Goal: Transaction & Acquisition: Book appointment/travel/reservation

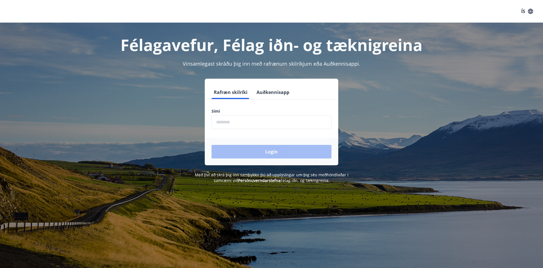
click at [282, 92] on button "Auðkennisapp" at bounding box center [272, 92] width 37 height 14
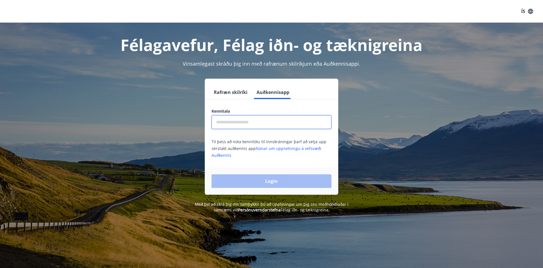
click at [230, 124] on input "text" at bounding box center [272, 122] width 120 height 14
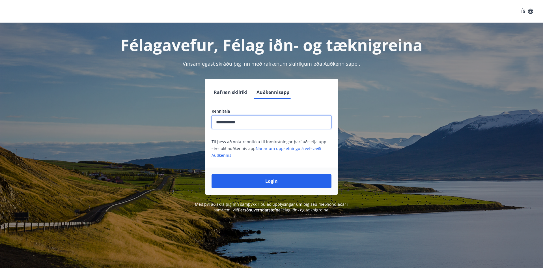
click at [249, 123] on input "**********" at bounding box center [272, 122] width 120 height 14
type input "**********"
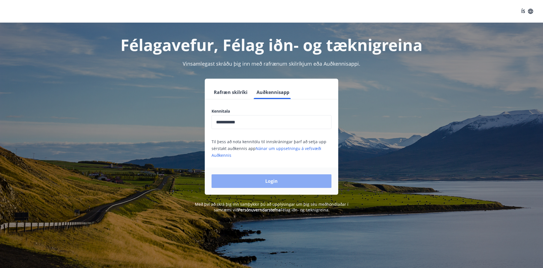
click at [284, 182] on button "Login" at bounding box center [272, 181] width 120 height 14
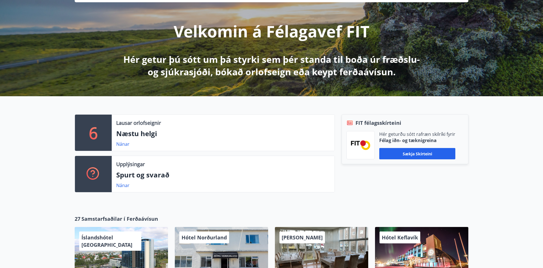
scroll to position [58, 0]
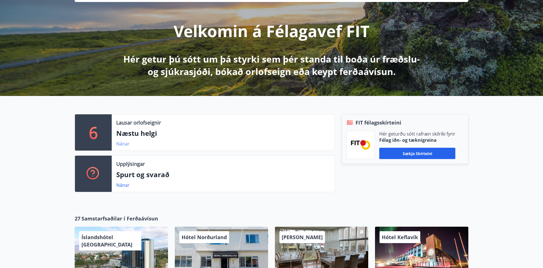
click at [123, 145] on link "Nánar" at bounding box center [122, 144] width 13 height 6
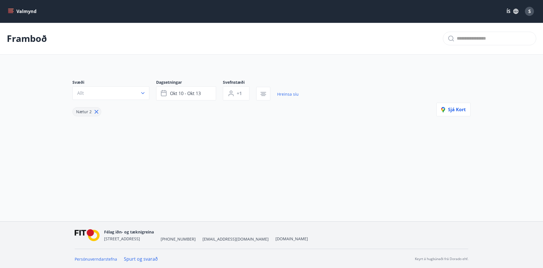
type input "*"
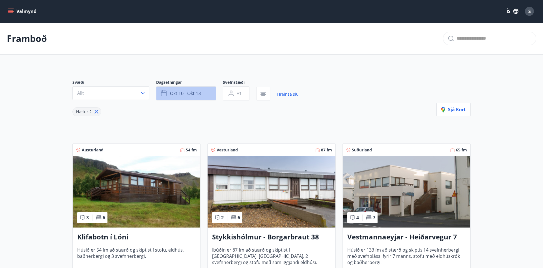
click at [202, 94] on button "okt 10 - okt 13" at bounding box center [186, 93] width 60 height 14
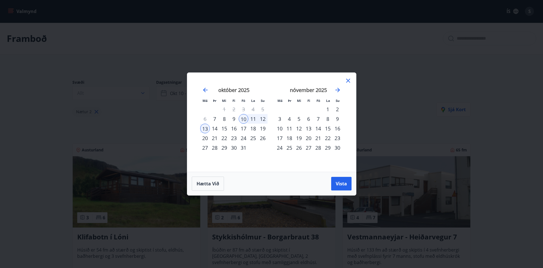
click at [244, 139] on div "24" at bounding box center [244, 138] width 10 height 10
click at [208, 149] on div "27" at bounding box center [205, 148] width 10 height 10
click at [264, 136] on div "26" at bounding box center [263, 138] width 10 height 10
click at [244, 136] on div "24" at bounding box center [244, 138] width 10 height 10
click at [261, 138] on div "26" at bounding box center [263, 138] width 10 height 10
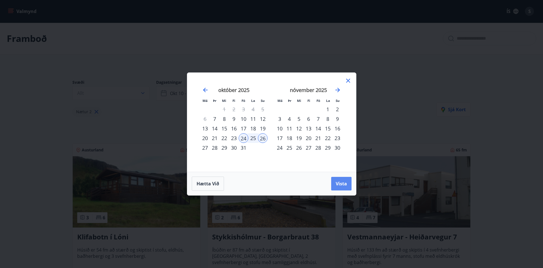
click at [345, 184] on span "Vista" at bounding box center [341, 183] width 11 height 6
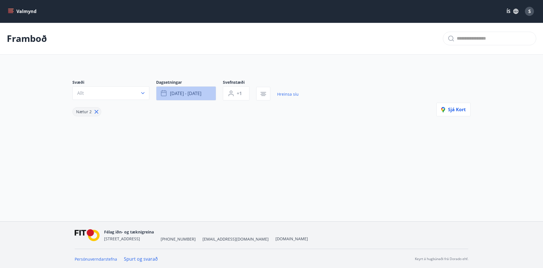
click at [182, 93] on span "[DATE] - [DATE]" at bounding box center [185, 93] width 31 height 6
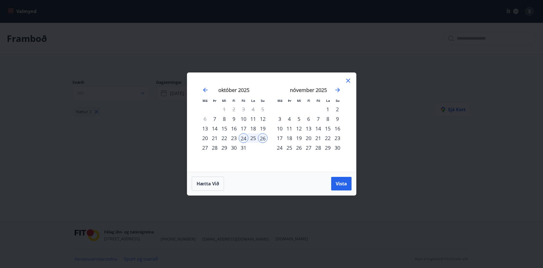
click at [243, 135] on div "24" at bounding box center [244, 138] width 10 height 10
click at [244, 139] on div "24" at bounding box center [244, 138] width 10 height 10
click at [236, 138] on div "23" at bounding box center [234, 138] width 10 height 10
click at [244, 137] on div "24" at bounding box center [244, 138] width 10 height 10
click at [234, 138] on div "23" at bounding box center [234, 138] width 10 height 10
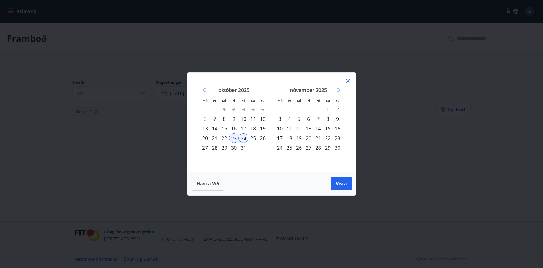
click at [246, 139] on div "24" at bounding box center [244, 138] width 10 height 10
click at [254, 137] on div "25" at bounding box center [253, 138] width 10 height 10
click at [241, 138] on div "24" at bounding box center [244, 138] width 10 height 10
click at [206, 148] on div "27" at bounding box center [205, 148] width 10 height 10
click at [342, 183] on span "Vista" at bounding box center [341, 183] width 11 height 6
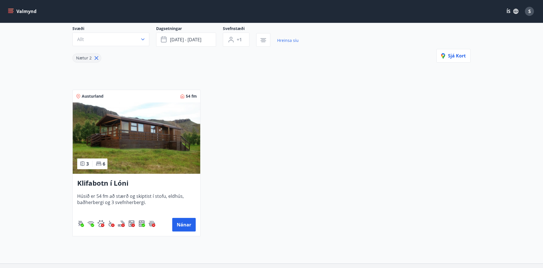
scroll to position [58, 0]
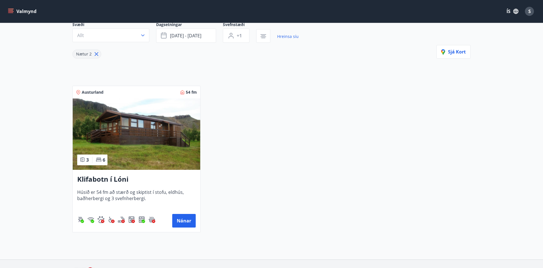
click at [137, 127] on img at bounding box center [137, 133] width 128 height 71
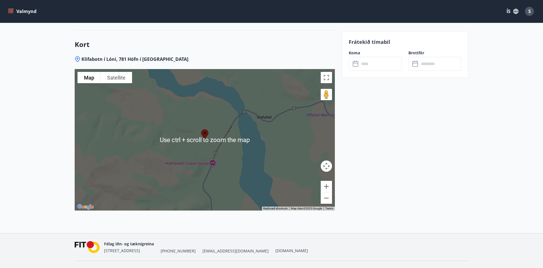
scroll to position [750, 0]
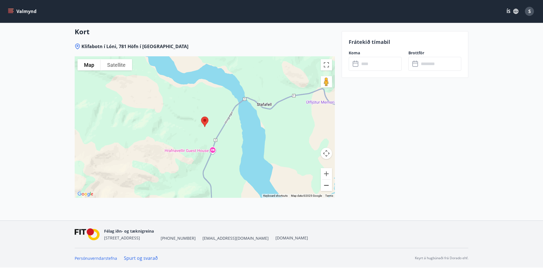
click at [329, 186] on button "Zoom out" at bounding box center [326, 185] width 11 height 11
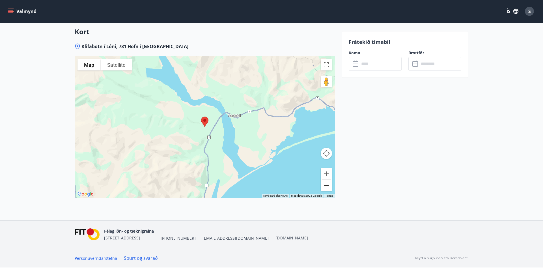
click at [329, 186] on button "Zoom out" at bounding box center [326, 185] width 11 height 11
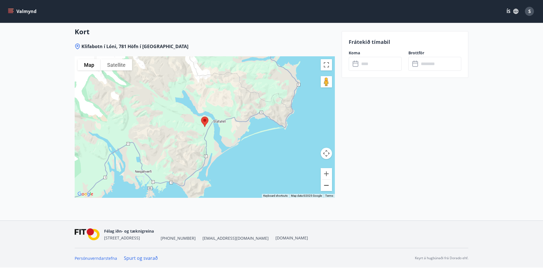
click at [329, 186] on button "Zoom out" at bounding box center [326, 185] width 11 height 11
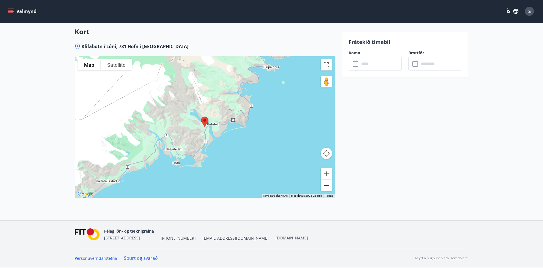
click at [329, 186] on button "Zoom out" at bounding box center [326, 185] width 11 height 11
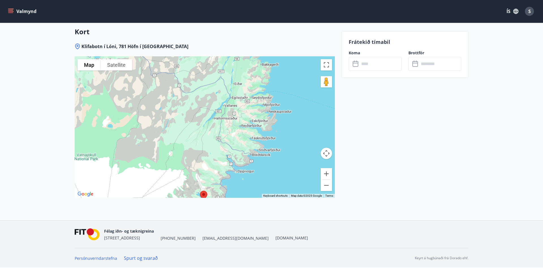
drag, startPoint x: 204, startPoint y: 78, endPoint x: 203, endPoint y: 153, distance: 75.2
click at [203, 153] on div at bounding box center [205, 126] width 260 height 141
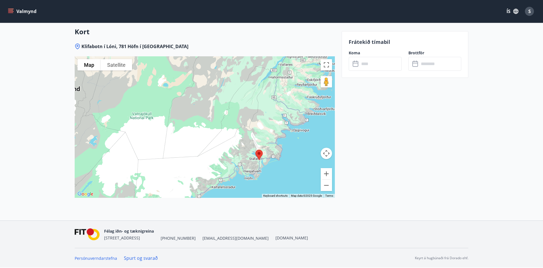
drag, startPoint x: 187, startPoint y: 153, endPoint x: 242, endPoint y: 111, distance: 69.3
click at [242, 111] on div at bounding box center [205, 126] width 260 height 141
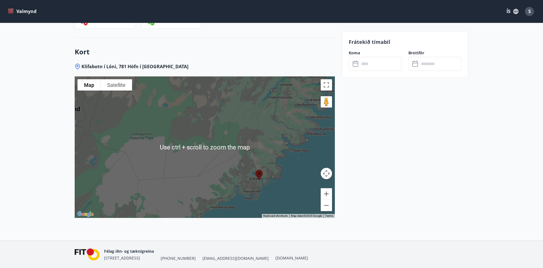
scroll to position [721, 0]
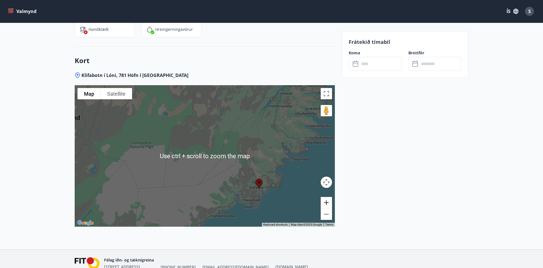
click at [328, 202] on button "Zoom in" at bounding box center [326, 202] width 11 height 11
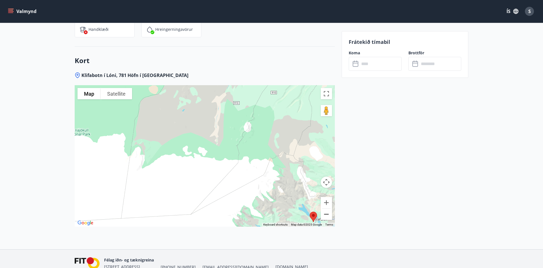
click at [330, 214] on button "Zoom out" at bounding box center [326, 213] width 11 height 11
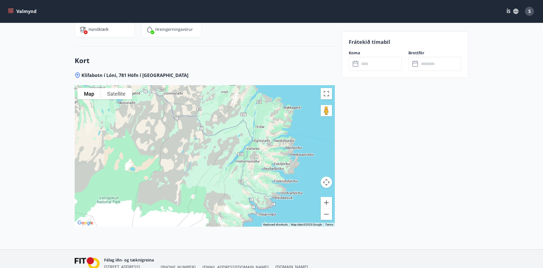
drag, startPoint x: 241, startPoint y: 131, endPoint x: 207, endPoint y: 187, distance: 66.0
click at [207, 187] on div at bounding box center [205, 155] width 260 height 141
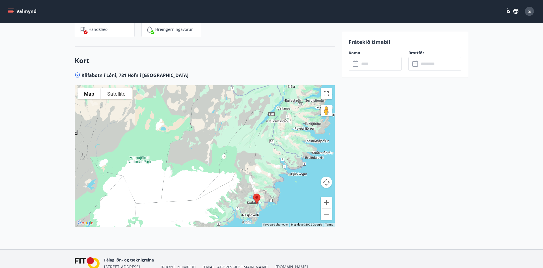
drag, startPoint x: 163, startPoint y: 189, endPoint x: 193, endPoint y: 148, distance: 50.4
click at [193, 148] on div at bounding box center [205, 155] width 260 height 141
click at [329, 204] on button "Zoom in" at bounding box center [326, 202] width 11 height 11
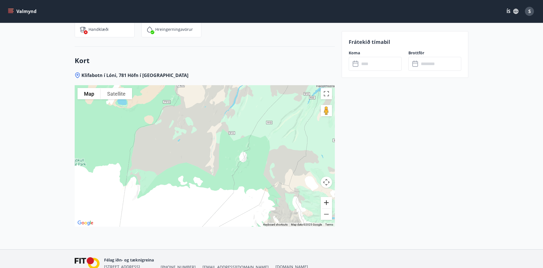
click at [327, 202] on button "Zoom in" at bounding box center [326, 202] width 11 height 11
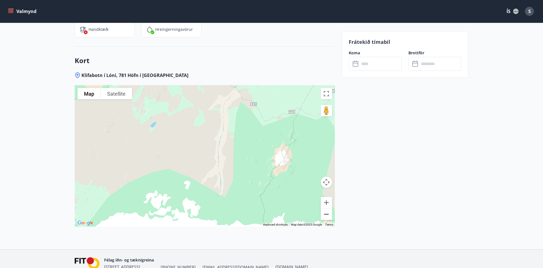
click at [328, 216] on button "Zoom out" at bounding box center [326, 213] width 11 height 11
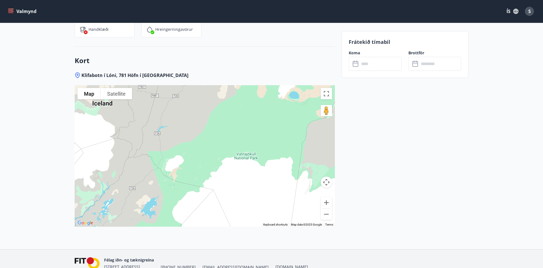
drag, startPoint x: 122, startPoint y: 137, endPoint x: 301, endPoint y: 129, distance: 179.5
click at [301, 129] on div at bounding box center [205, 155] width 260 height 141
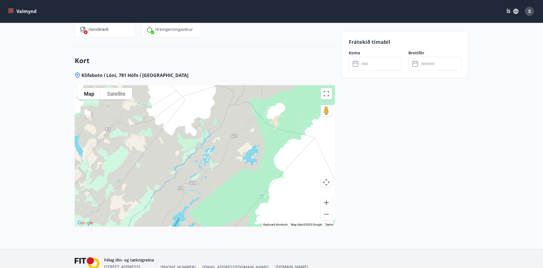
drag, startPoint x: 173, startPoint y: 173, endPoint x: 270, endPoint y: 122, distance: 109.3
click at [270, 122] on div at bounding box center [205, 155] width 260 height 141
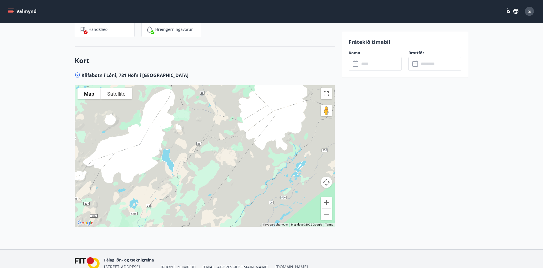
drag, startPoint x: 188, startPoint y: 177, endPoint x: 279, endPoint y: 190, distance: 91.4
click at [279, 190] on div at bounding box center [205, 155] width 260 height 141
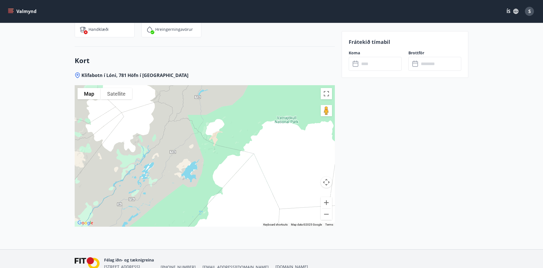
drag, startPoint x: 299, startPoint y: 167, endPoint x: 148, endPoint y: 169, distance: 151.0
click at [141, 172] on div at bounding box center [205, 155] width 260 height 141
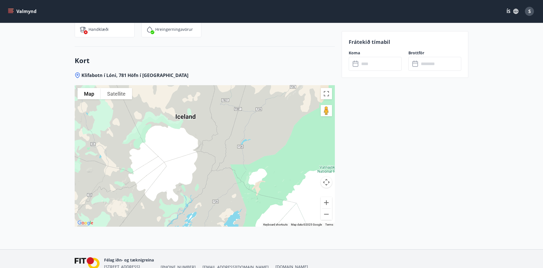
drag, startPoint x: 158, startPoint y: 130, endPoint x: 207, endPoint y: 176, distance: 68.0
click at [207, 176] on div at bounding box center [205, 155] width 260 height 141
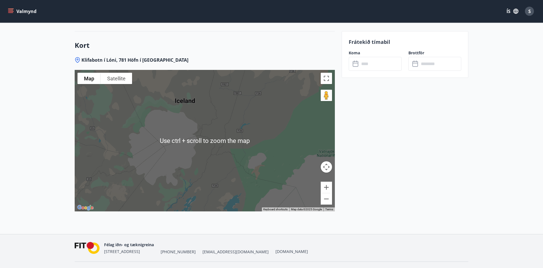
scroll to position [750, 0]
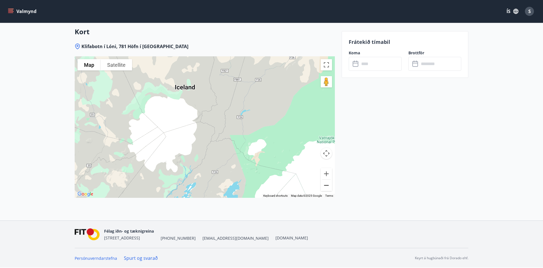
click at [328, 186] on button "Zoom out" at bounding box center [326, 185] width 11 height 11
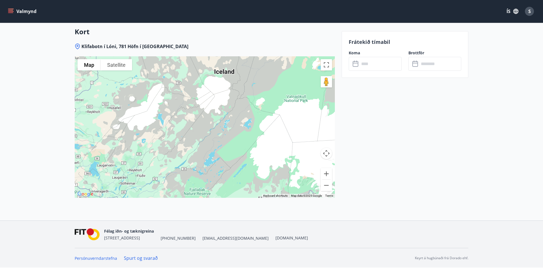
drag, startPoint x: 197, startPoint y: 167, endPoint x: 227, endPoint y: 130, distance: 47.0
click at [227, 130] on div at bounding box center [205, 126] width 260 height 141
